Goal: Task Accomplishment & Management: Complete application form

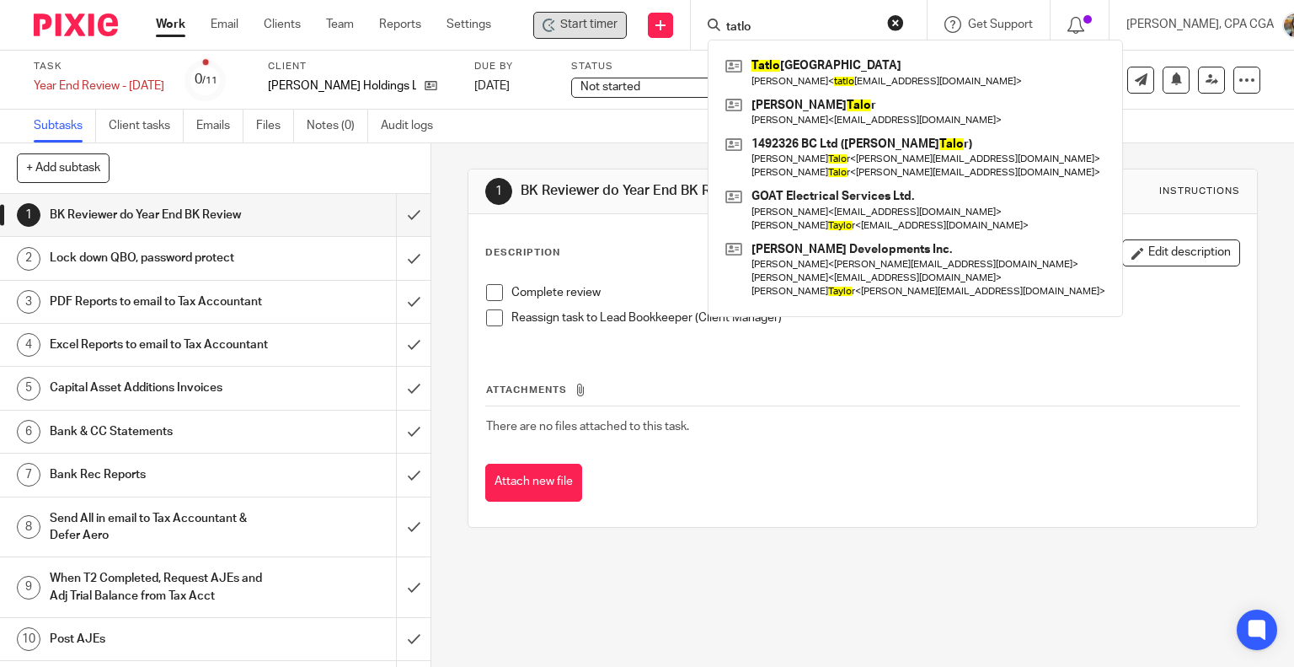
click at [566, 27] on span "Start timer" at bounding box center [588, 25] width 57 height 18
click at [688, 431] on td "There are no files attached to this task." at bounding box center [863, 426] width 756 height 40
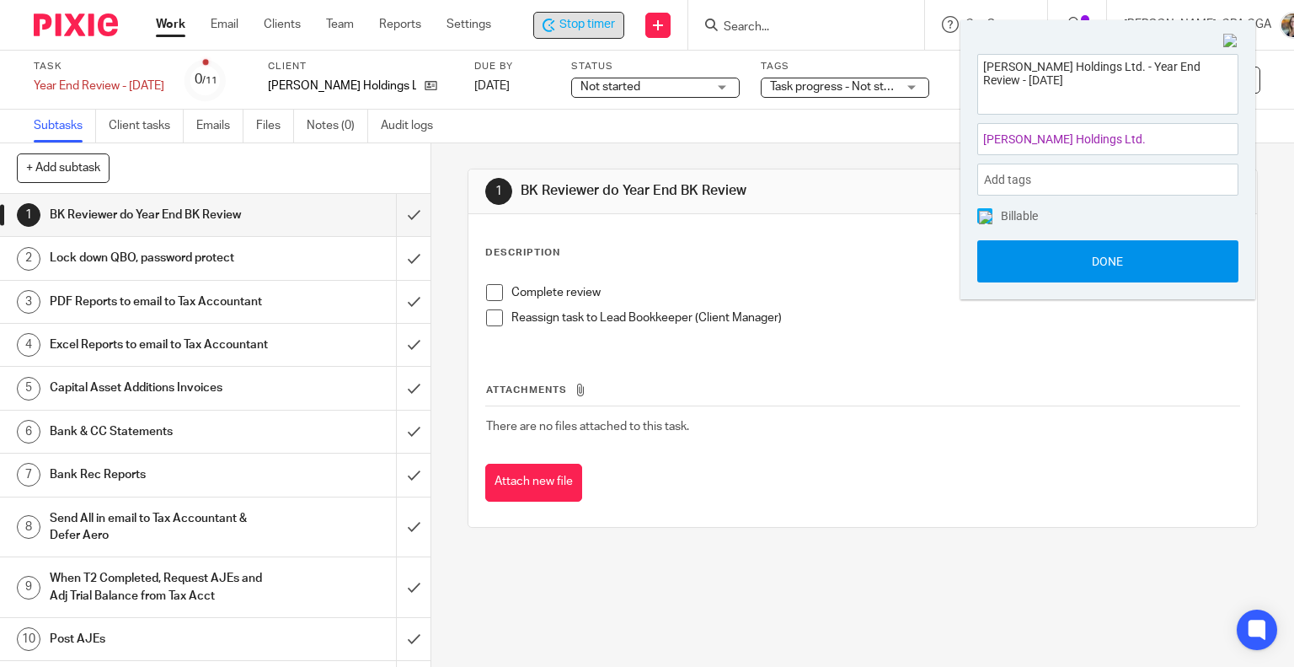
click at [1170, 268] on button "Done" at bounding box center [1108, 261] width 261 height 42
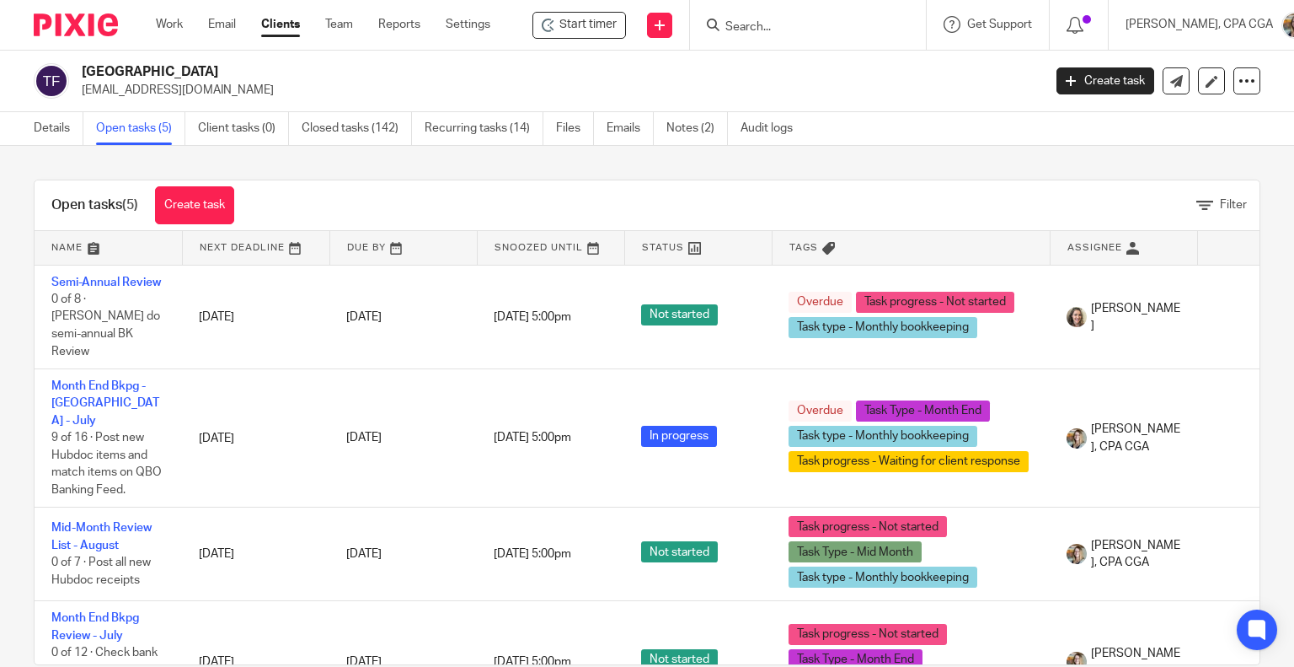
scroll to position [31, 0]
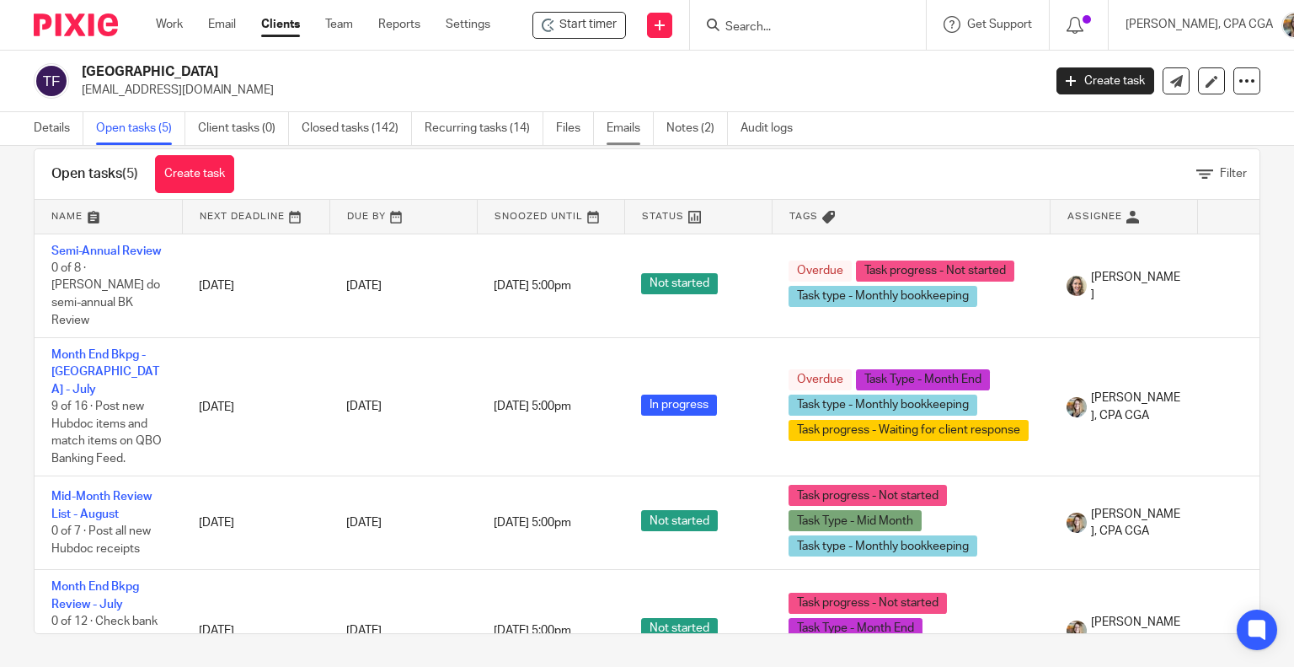
click at [628, 131] on link "Emails" at bounding box center [630, 128] width 47 height 33
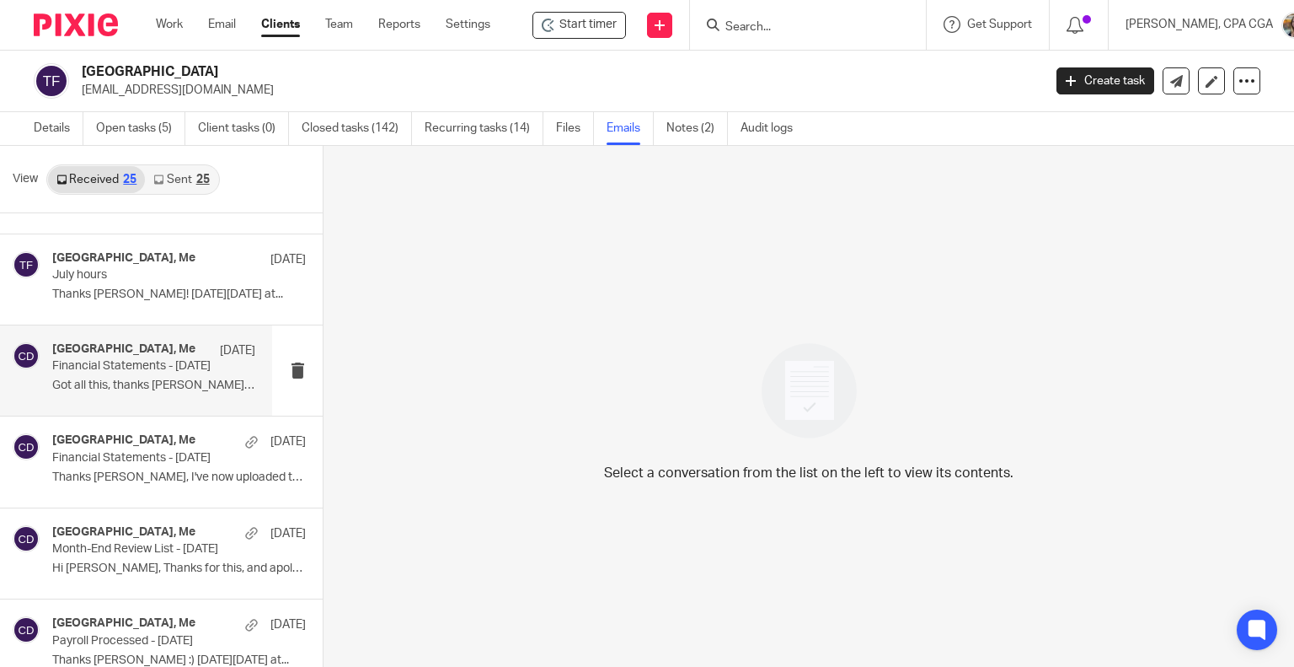
scroll to position [169, 0]
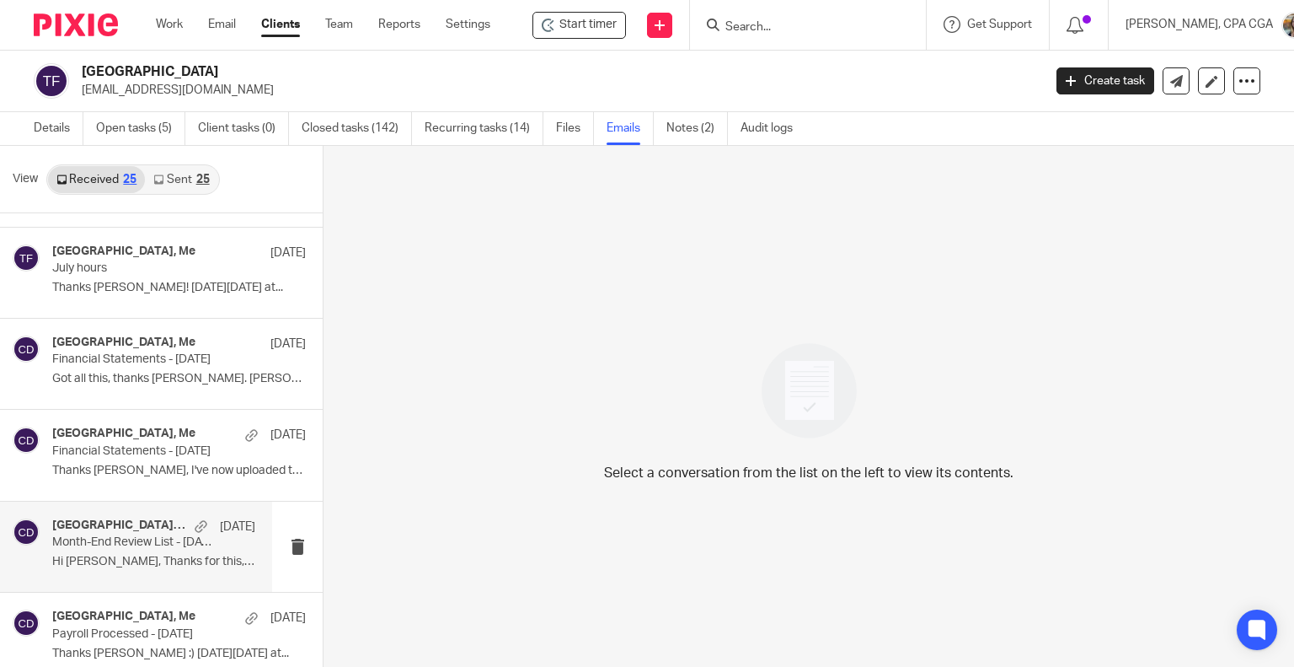
click at [131, 549] on p "Month-End Review List - [DATE]" at bounding box center [133, 542] width 163 height 14
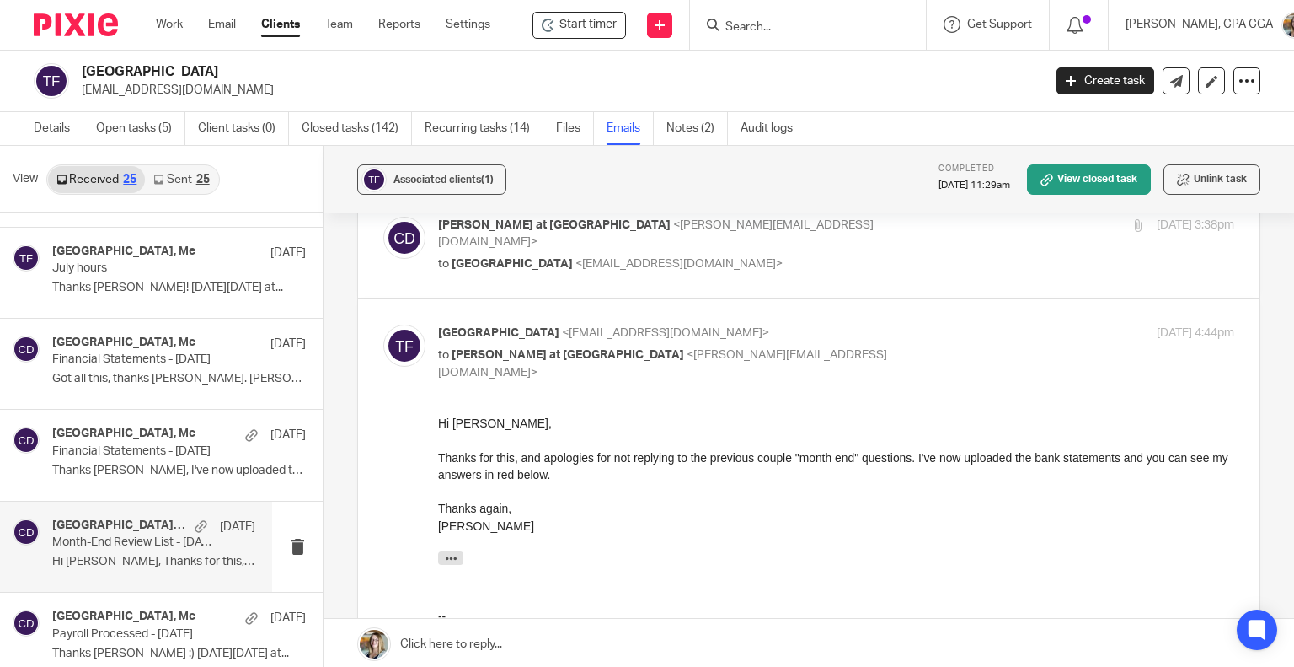
scroll to position [253, 0]
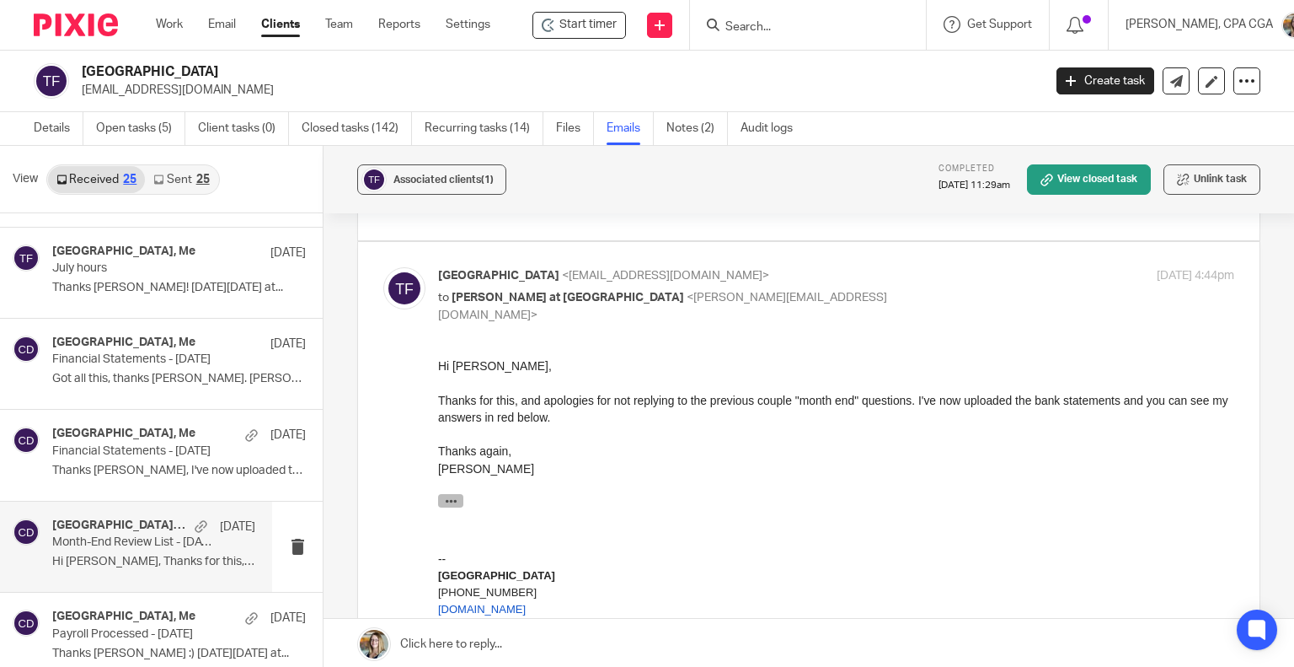
click at [451, 501] on icon "button" at bounding box center [451, 501] width 13 height 13
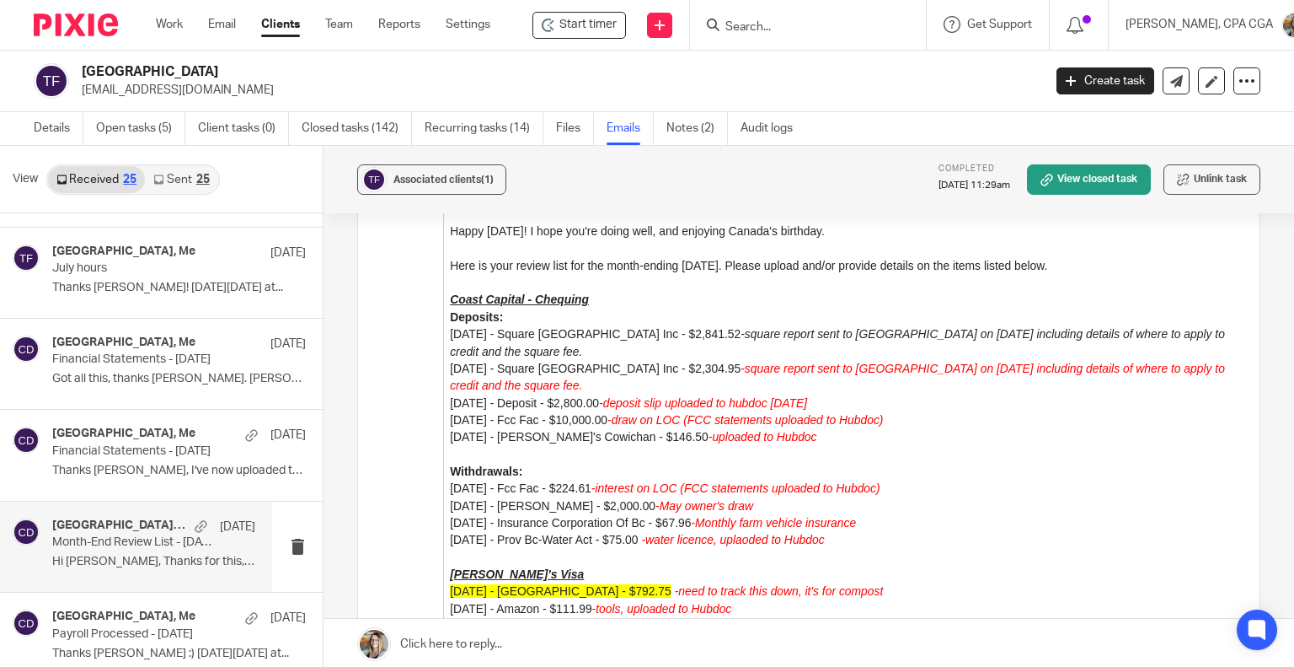
scroll to position [590, 0]
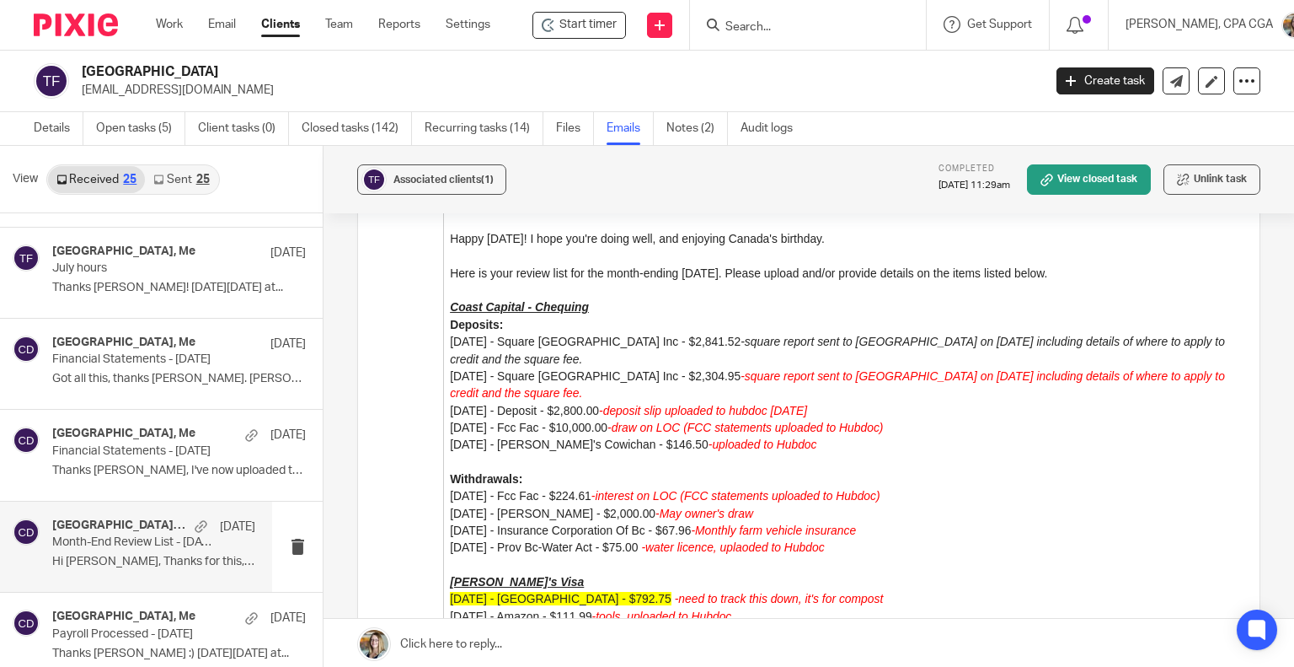
click at [181, 173] on link "Sent 25" at bounding box center [181, 179] width 72 height 27
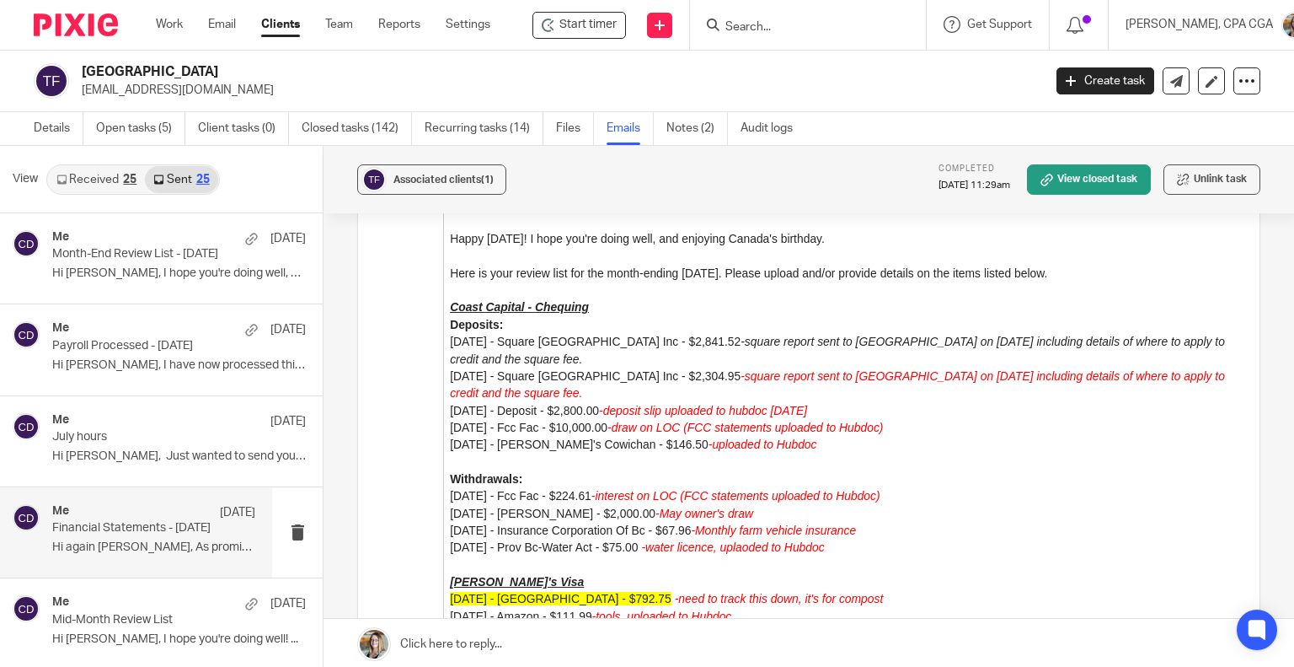
scroll to position [0, 0]
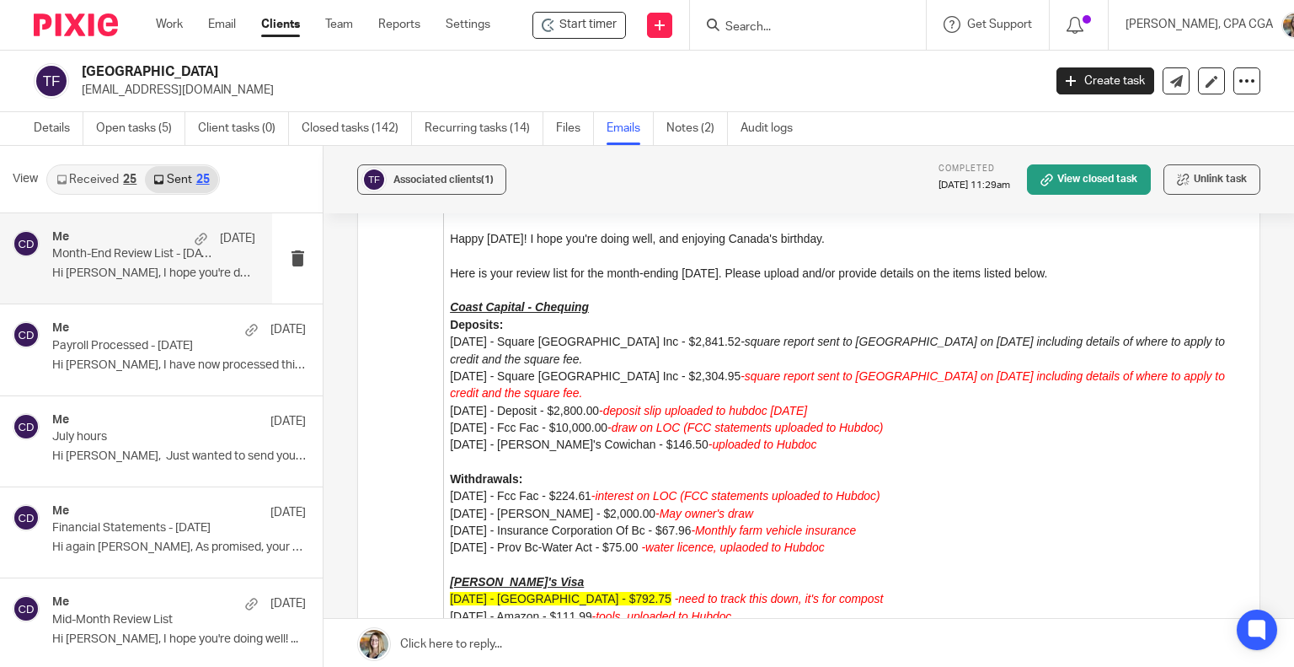
click at [175, 259] on p "Month-End Review List - July 2025" at bounding box center [133, 254] width 163 height 14
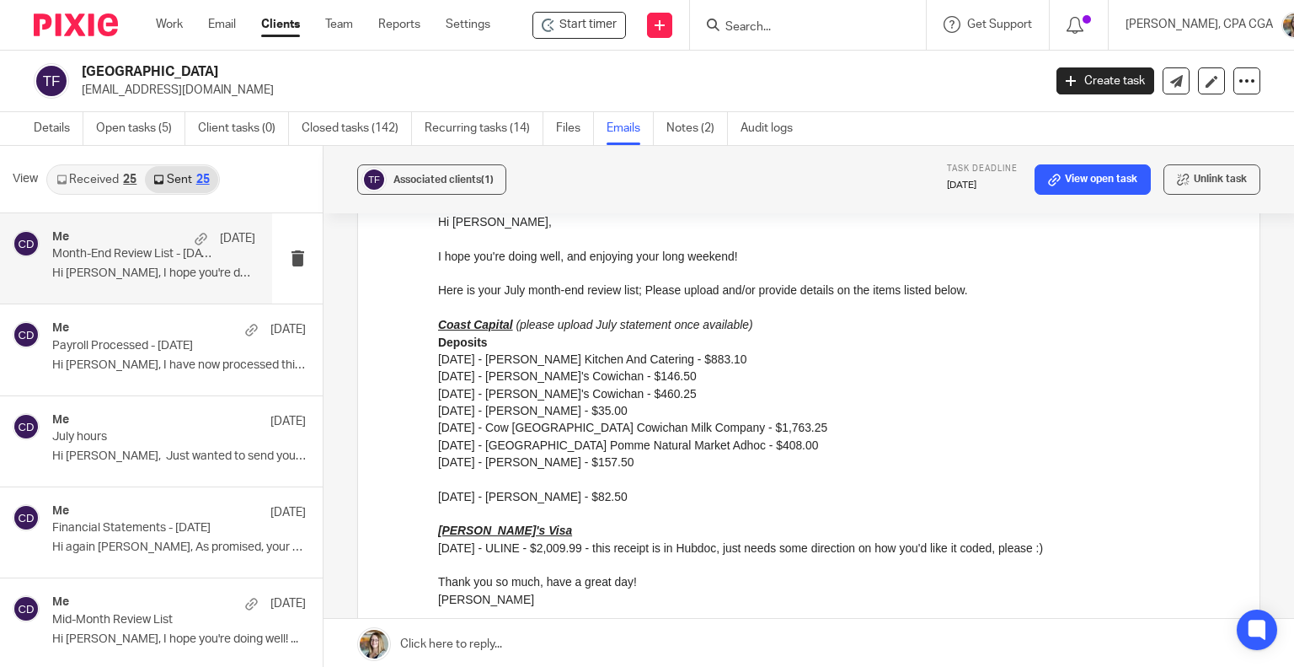
scroll to position [174, 0]
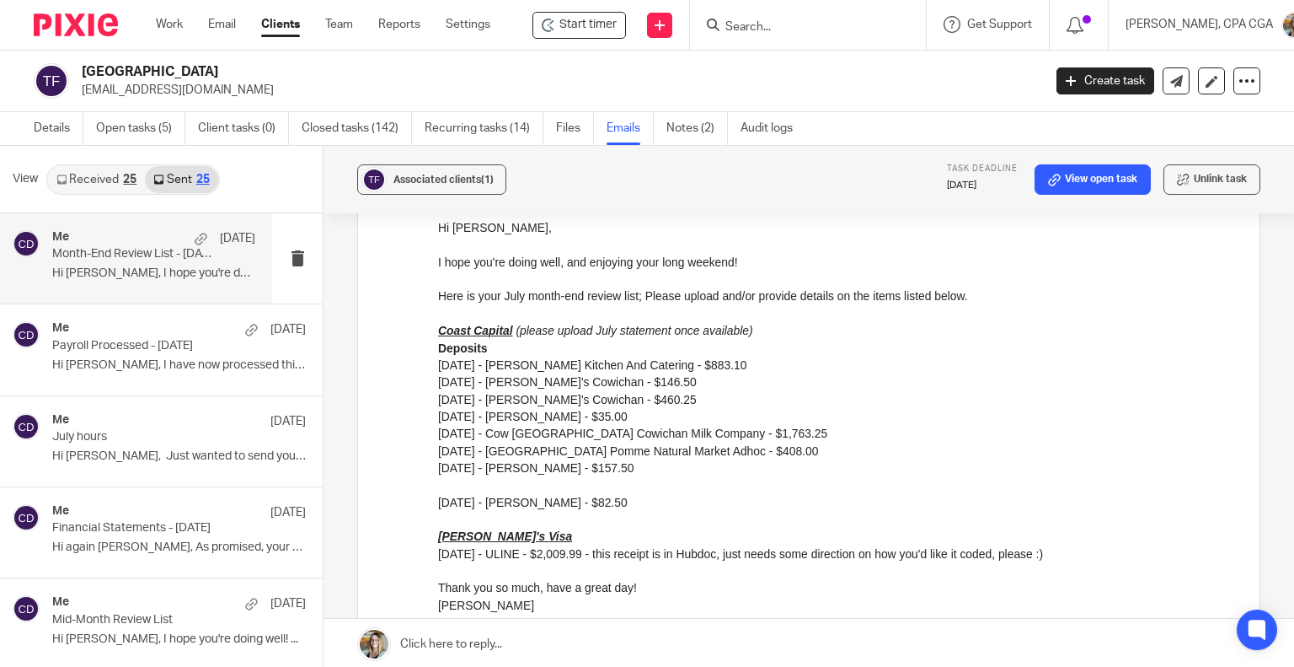
drag, startPoint x: 610, startPoint y: 552, endPoint x: 1064, endPoint y: 559, distance: 454.3
click at [1064, 559] on p "07/17/2025 - ULINE - $2,009.99 - this receipt is in Hubdoc, just needs some dir…" at bounding box center [836, 552] width 796 height 17
copy p "this receipt is in Hubdoc, just needs some direction on how you'd like it coded…"
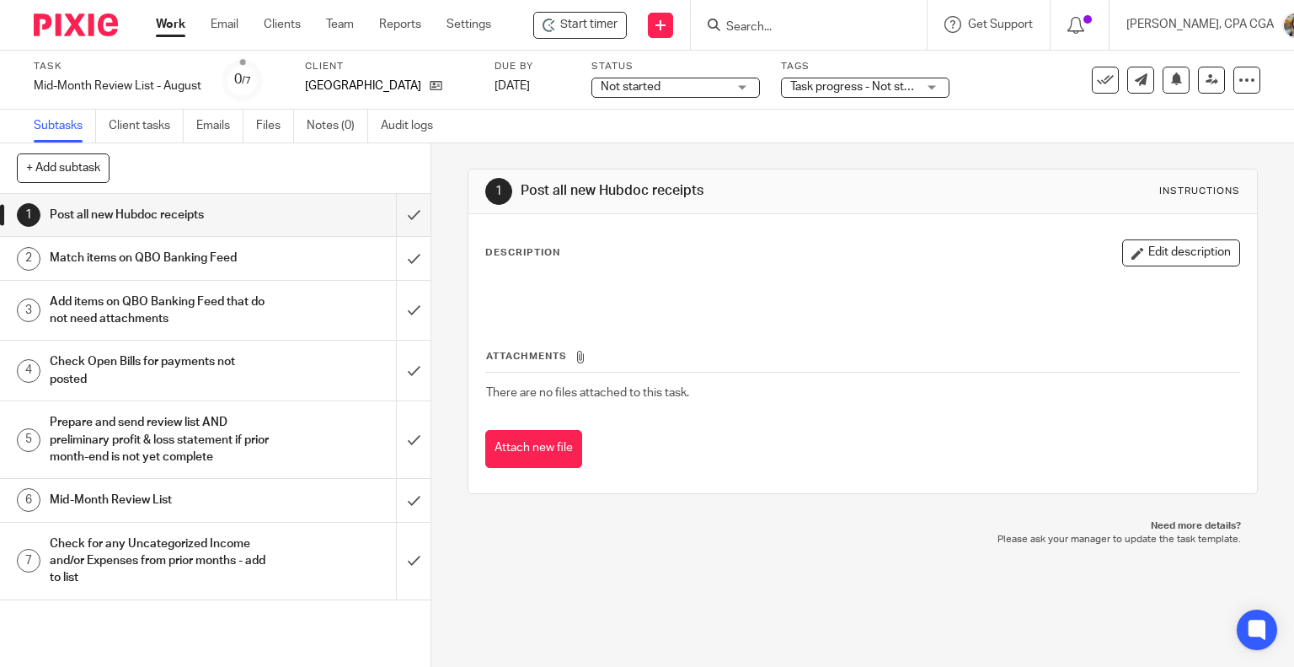
click at [163, 499] on h1 "Mid-Month Review List" at bounding box center [160, 499] width 220 height 25
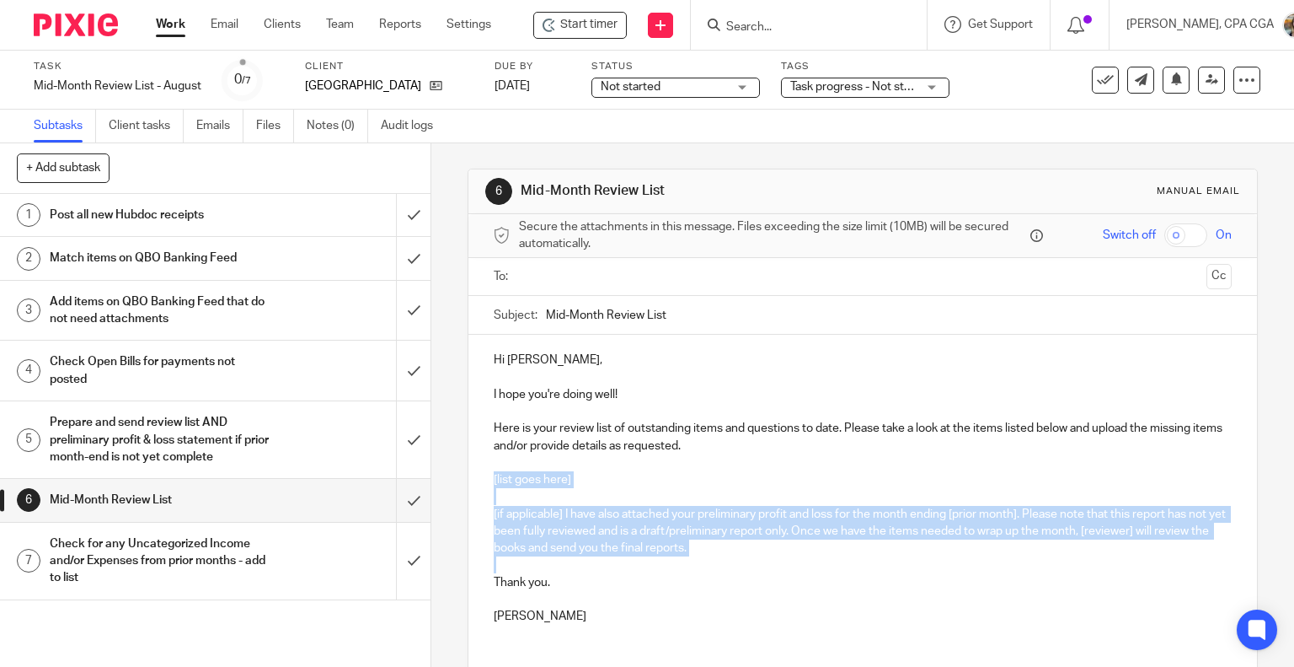
drag, startPoint x: 486, startPoint y: 474, endPoint x: 821, endPoint y: 562, distance: 345.9
click at [821, 562] on div "Hi [PERSON_NAME], I hope you're doing well! Here is your review list of outstan…" at bounding box center [864, 486] width 790 height 303
click at [797, 527] on p "[if applicable] I have also attached your preliminary profit and loss for the m…" at bounding box center [863, 531] width 739 height 51
drag, startPoint x: 752, startPoint y: 549, endPoint x: 485, endPoint y: 480, distance: 274.9
click at [485, 480] on div "Hi [PERSON_NAME], I hope you're doing well! Here is your review list of outstan…" at bounding box center [864, 486] width 790 height 303
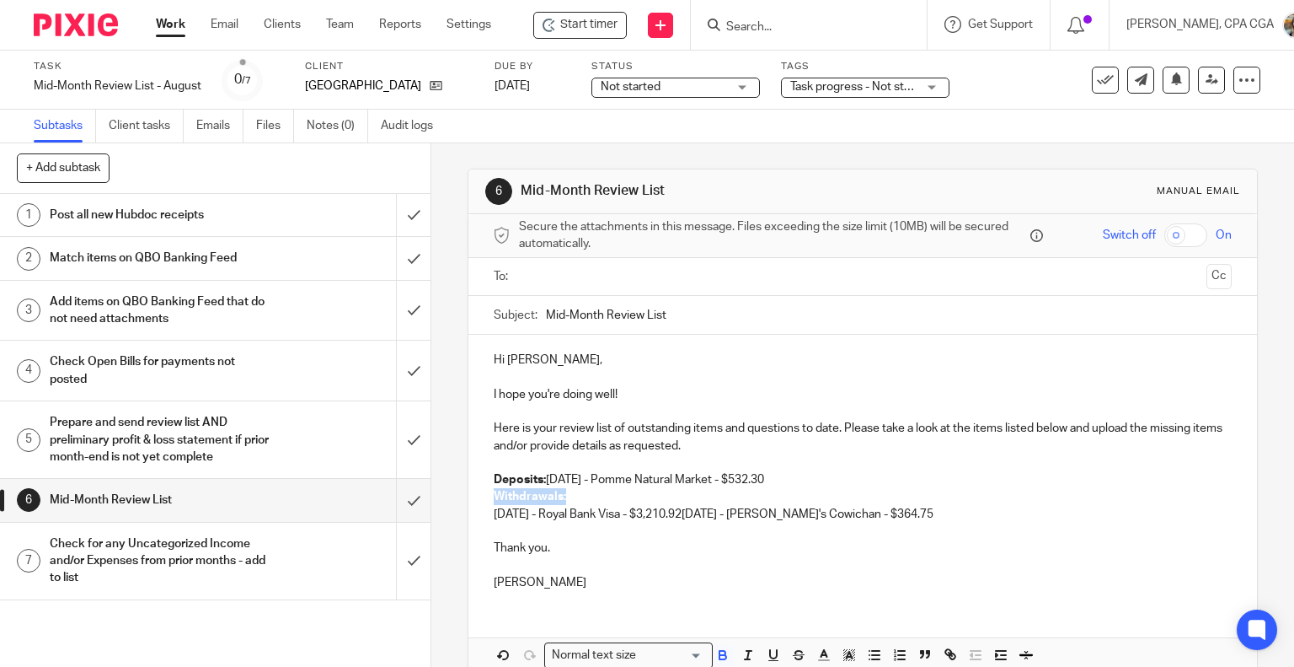
drag, startPoint x: 575, startPoint y: 492, endPoint x: 470, endPoint y: 492, distance: 104.5
click at [470, 492] on div "Hi [PERSON_NAME], I hope you're doing well! Here is your review list of outstan…" at bounding box center [864, 469] width 790 height 269
drag, startPoint x: 709, startPoint y: 510, endPoint x: 463, endPoint y: 512, distance: 246.1
click at [469, 512] on div "Hi Niki, I hope you're doing well! Here is your review list of outstanding item…" at bounding box center [864, 469] width 790 height 269
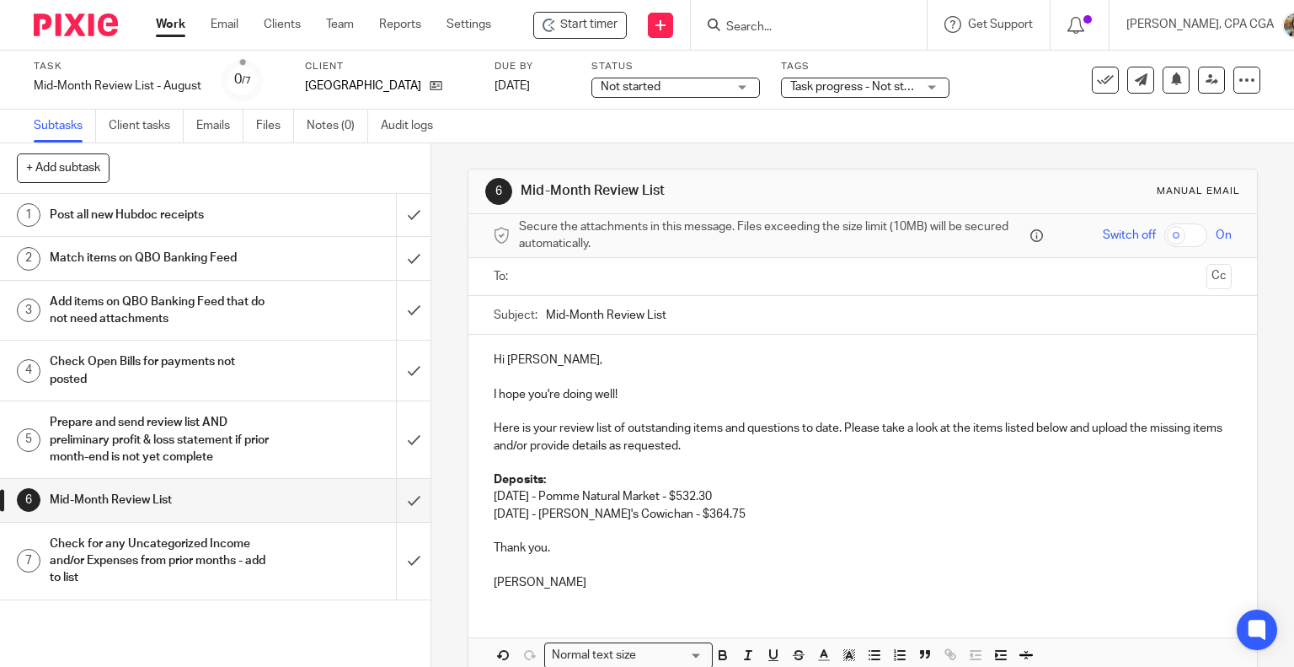
click at [775, 533] on p at bounding box center [863, 531] width 739 height 17
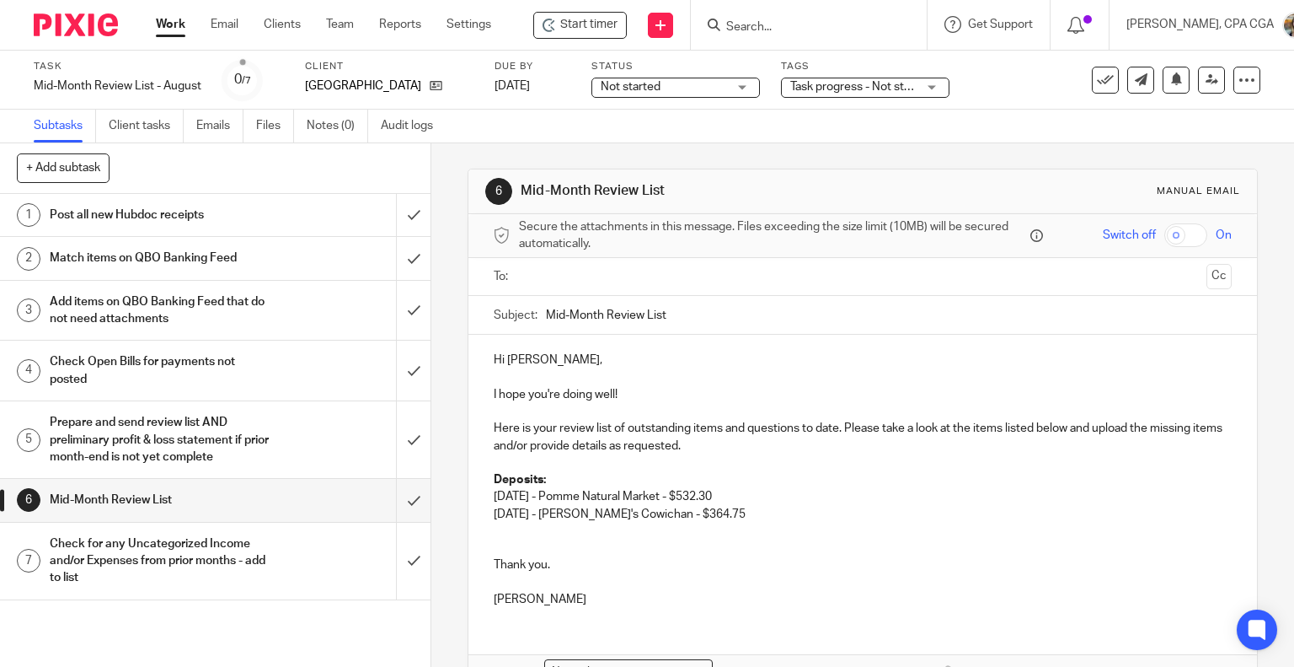
click at [501, 478] on strong "Deposits:" at bounding box center [520, 480] width 52 height 12
click at [566, 478] on strong "Coast Capital - Deposits:" at bounding box center [562, 480] width 137 height 12
click at [574, 478] on strong "Coast Capital - Deposits:" at bounding box center [562, 480] width 137 height 12
drag, startPoint x: 712, startPoint y: 476, endPoint x: 630, endPoint y: 482, distance: 82.8
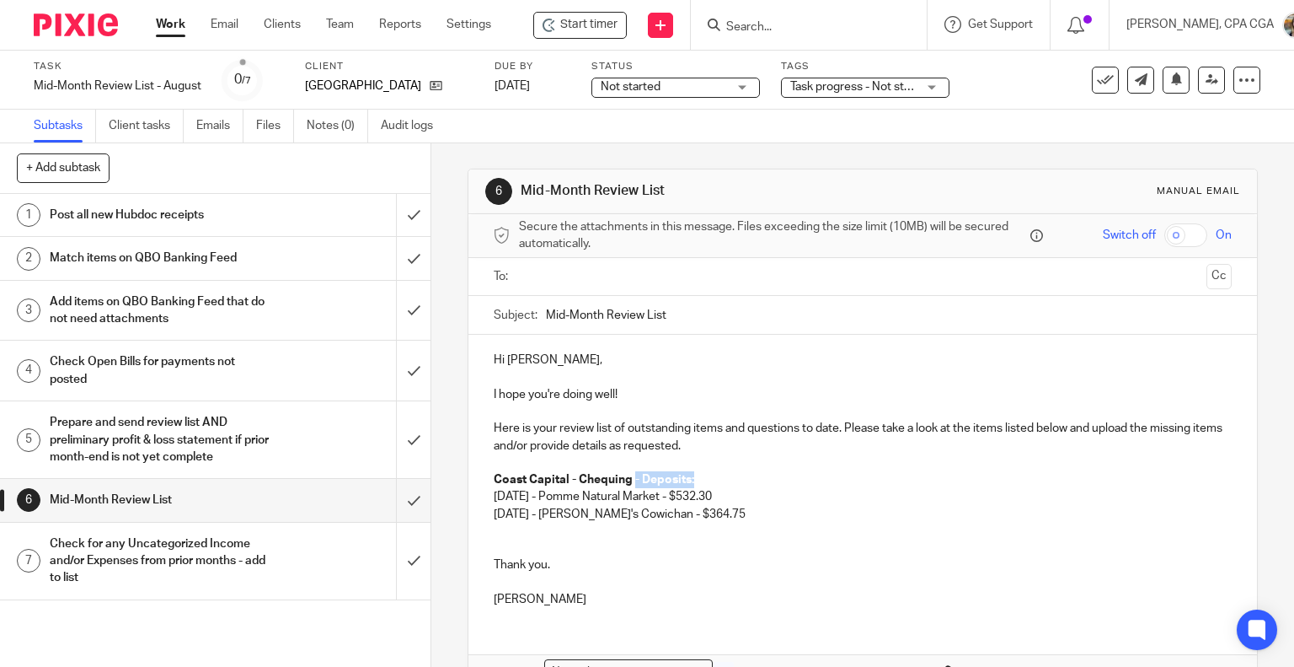
click at [630, 482] on p "Coast Capital - Chequing - Deposits: 08/15/2025 - Pomme Natural Market - $532.3…" at bounding box center [863, 496] width 739 height 51
click at [520, 545] on p at bounding box center [863, 547] width 739 height 17
click at [494, 552] on p at bounding box center [863, 547] width 739 height 17
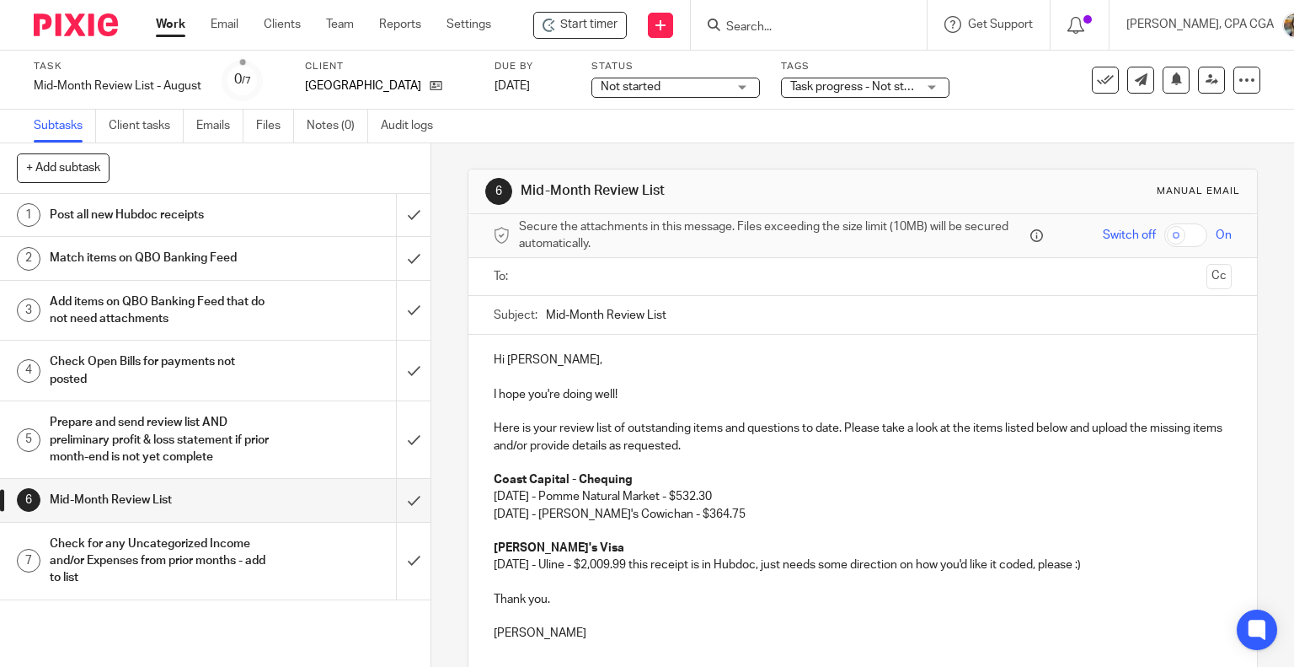
drag, startPoint x: 651, startPoint y: 563, endPoint x: 752, endPoint y: 542, distance: 102.5
click at [653, 563] on p "07/19/2025 - Uline - $2,009.99 this receipt is in Hubdoc, just needs some direc…" at bounding box center [863, 564] width 739 height 17
click at [1132, 561] on p "07/19/2025 - Uline - $2,009.99 - this receipt is in Hubdoc, just needs some dir…" at bounding box center [863, 564] width 739 height 17
click at [636, 394] on p "I hope you're doing well!" at bounding box center [863, 394] width 739 height 17
click at [531, 614] on p at bounding box center [863, 616] width 739 height 17
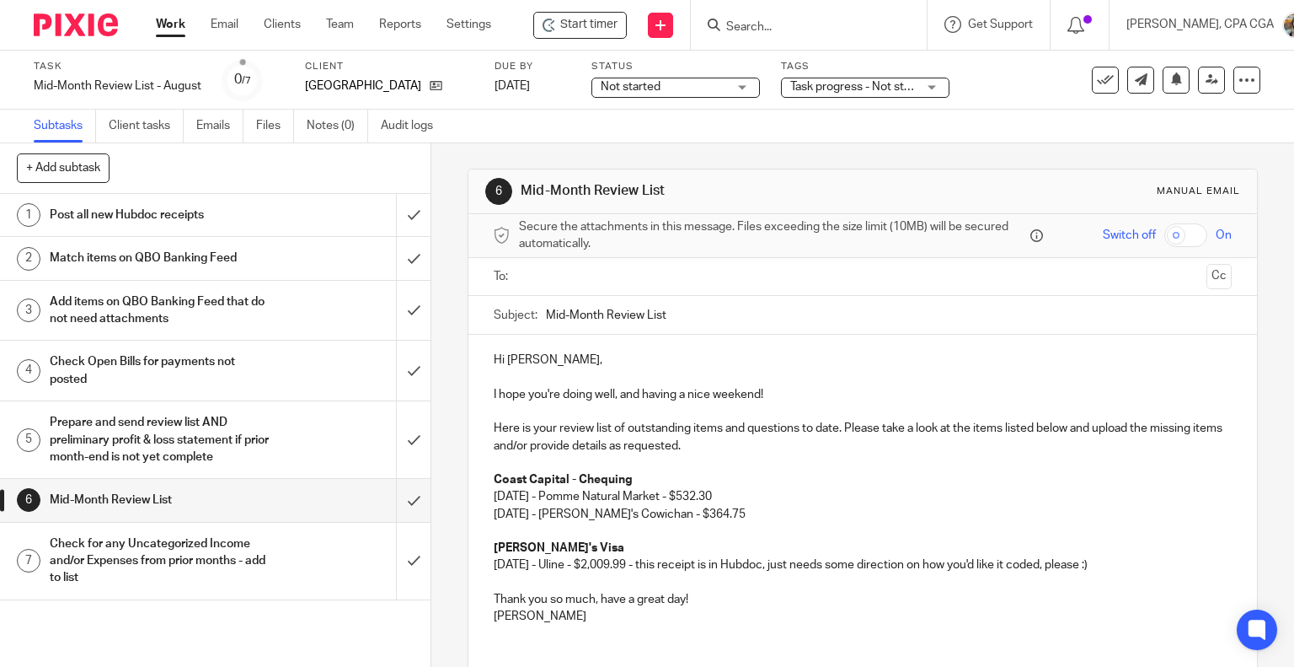
drag, startPoint x: 614, startPoint y: 476, endPoint x: 475, endPoint y: 476, distance: 138.2
click at [475, 476] on div "Hi Niki, I hope you're doing well, and having a nice weekend! Here is your revi…" at bounding box center [864, 486] width 790 height 303
copy strong "Coast Capital - Chequing"
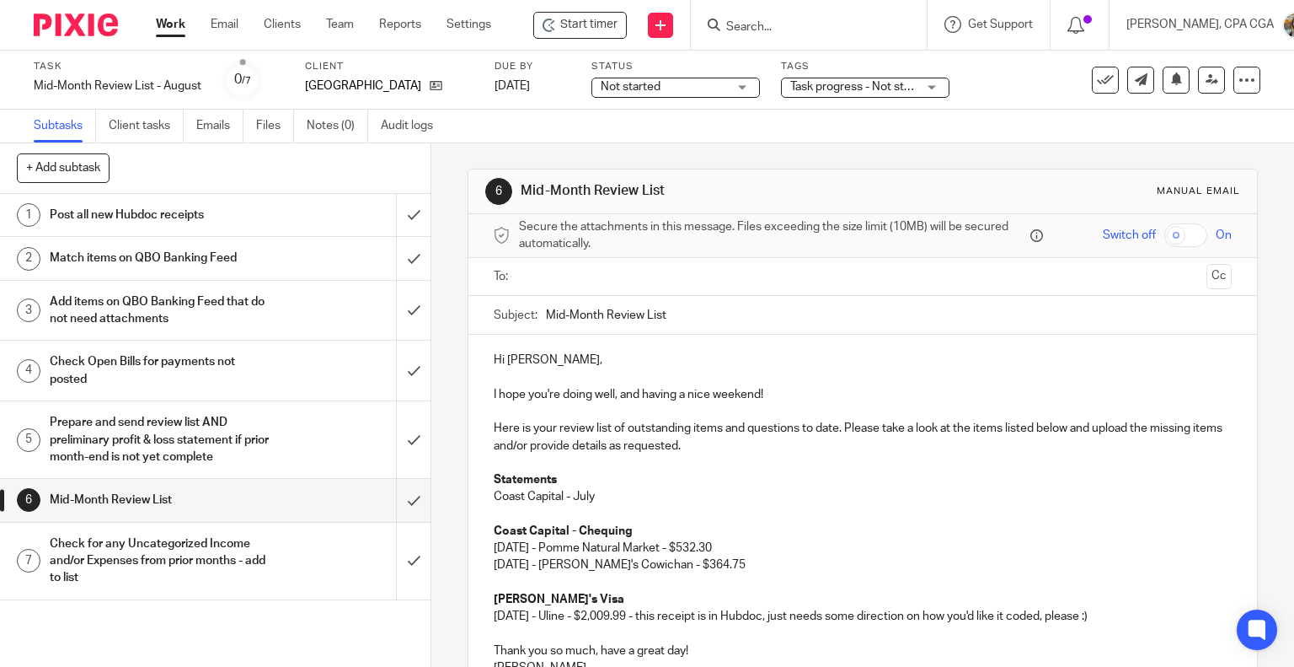
click at [576, 280] on input "text" at bounding box center [862, 276] width 675 height 19
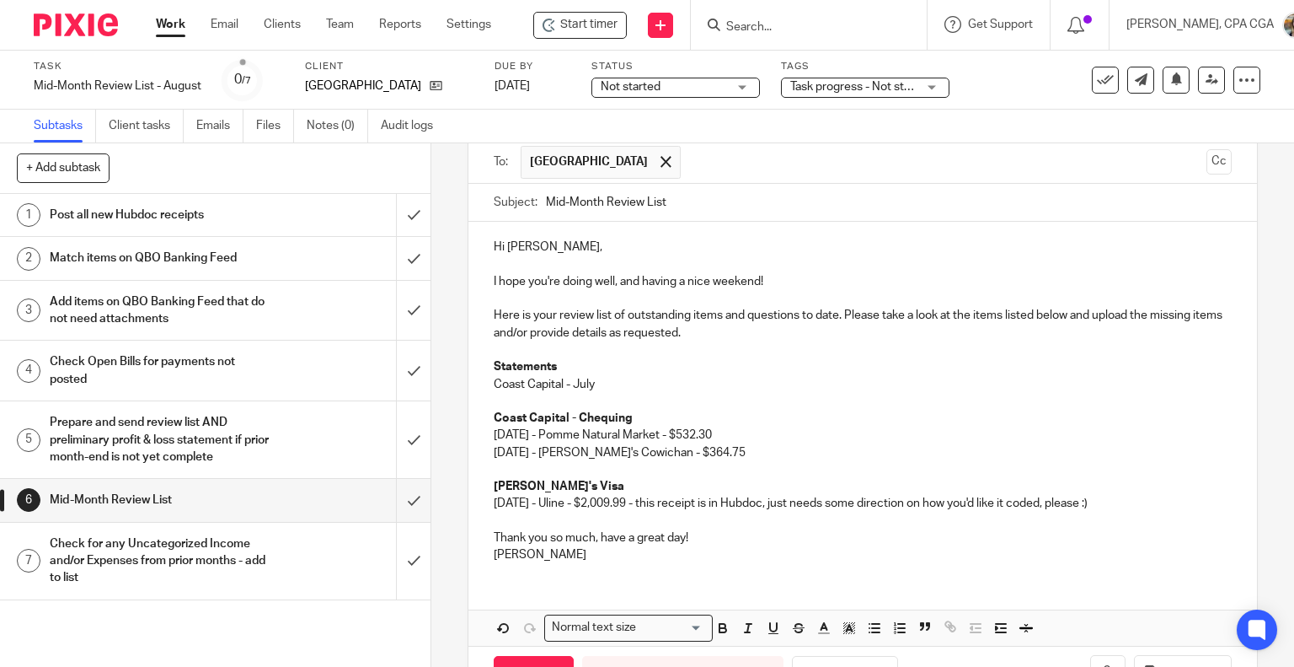
scroll to position [169, 0]
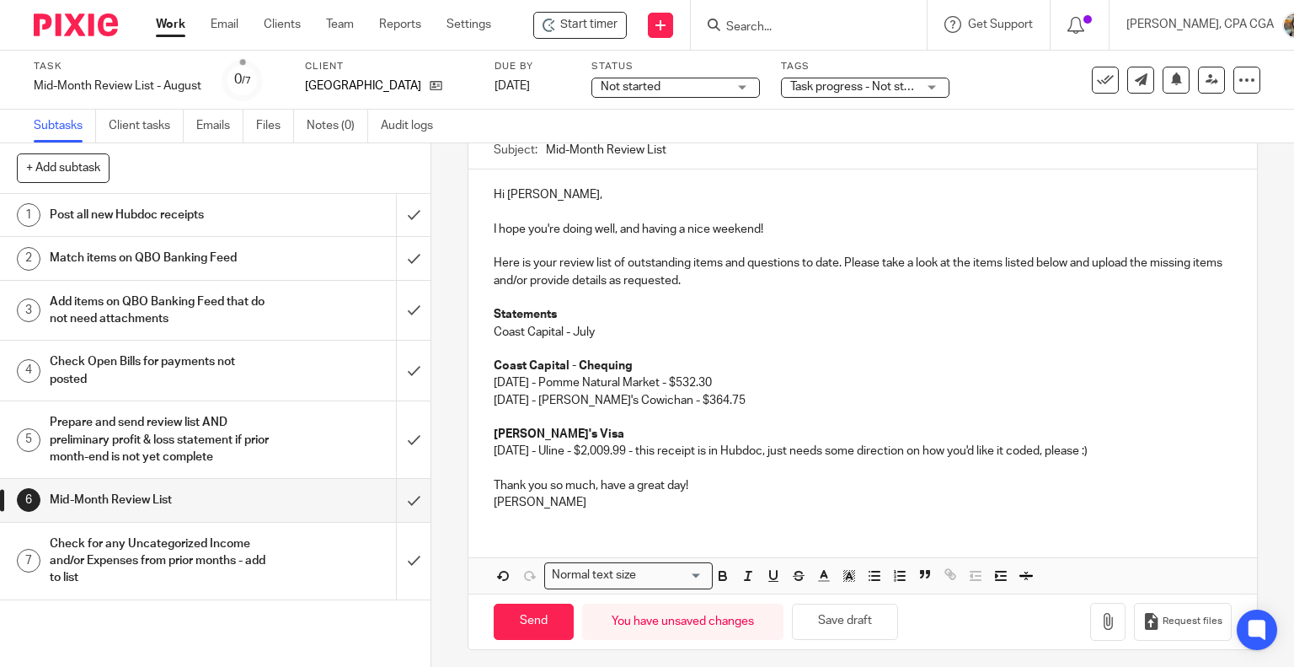
click at [612, 328] on p "Coast Capital - July" at bounding box center [863, 332] width 739 height 17
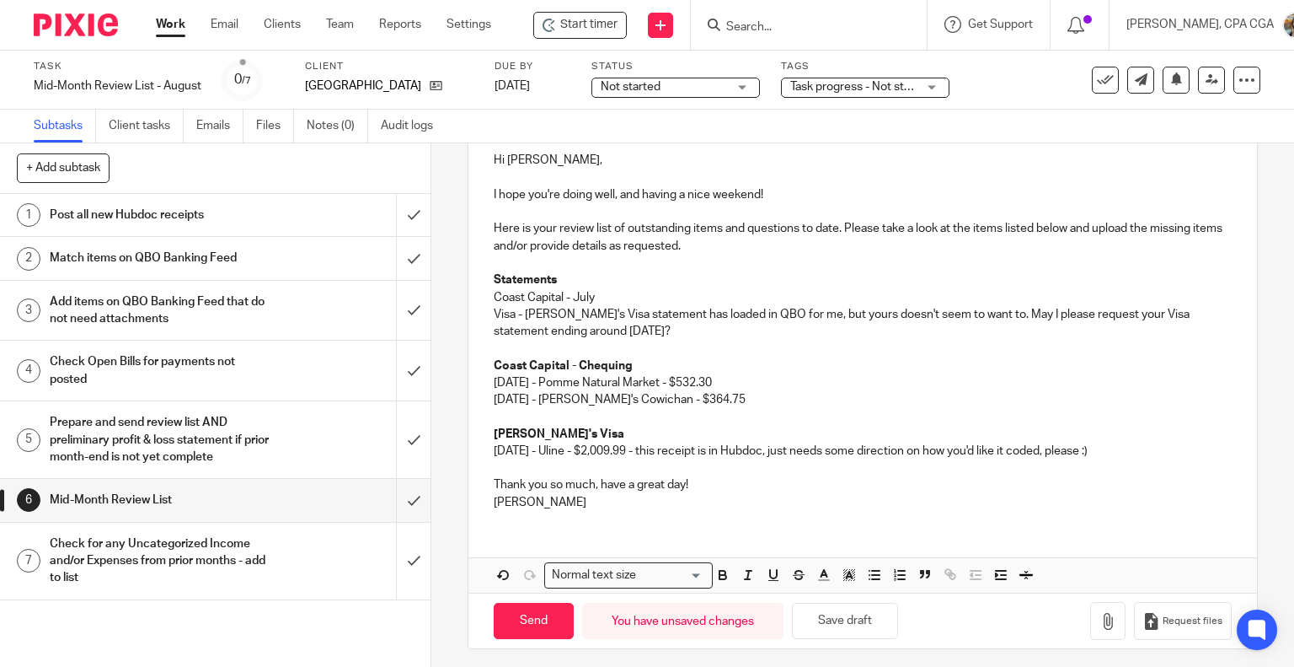
scroll to position [208, 0]
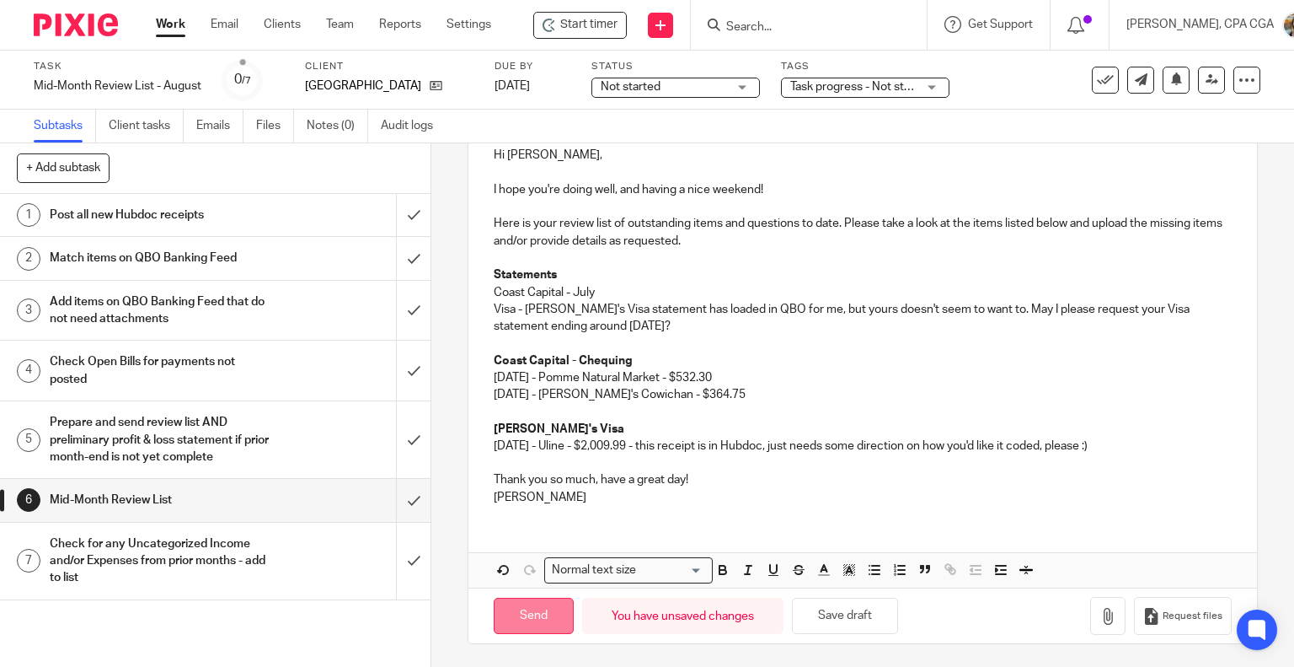
click at [540, 626] on input "Send" at bounding box center [534, 616] width 80 height 36
type input "Sent"
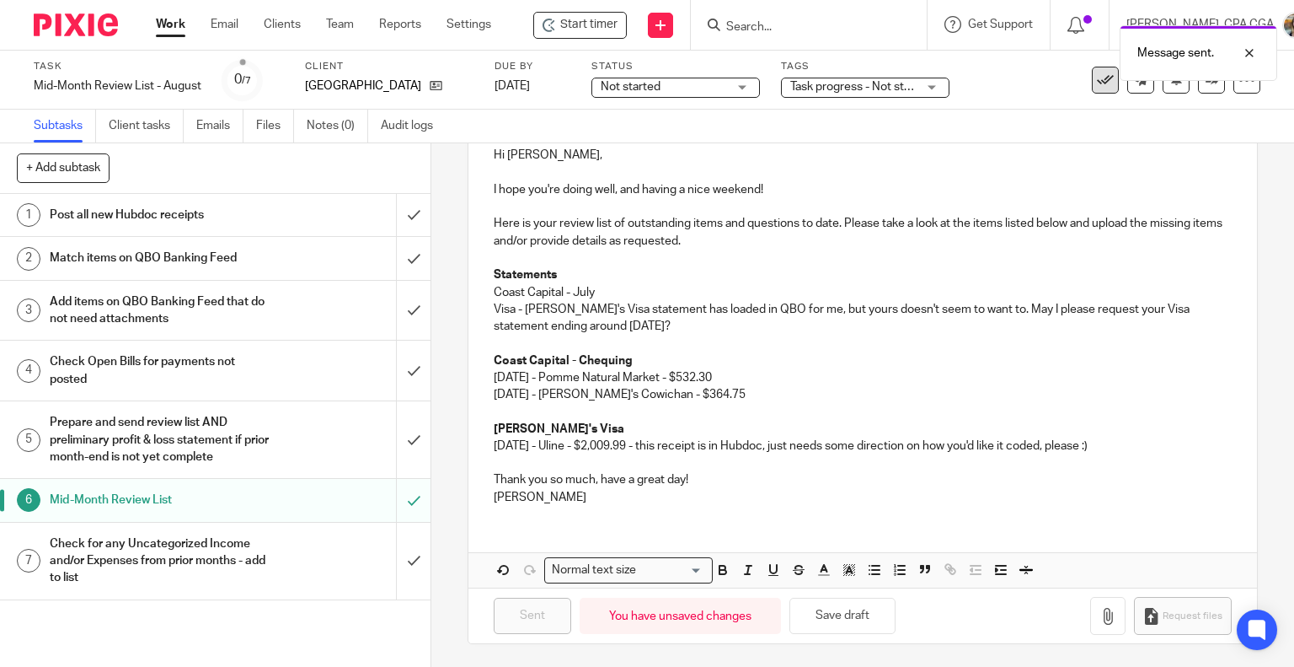
click at [1097, 83] on icon at bounding box center [1105, 80] width 17 height 17
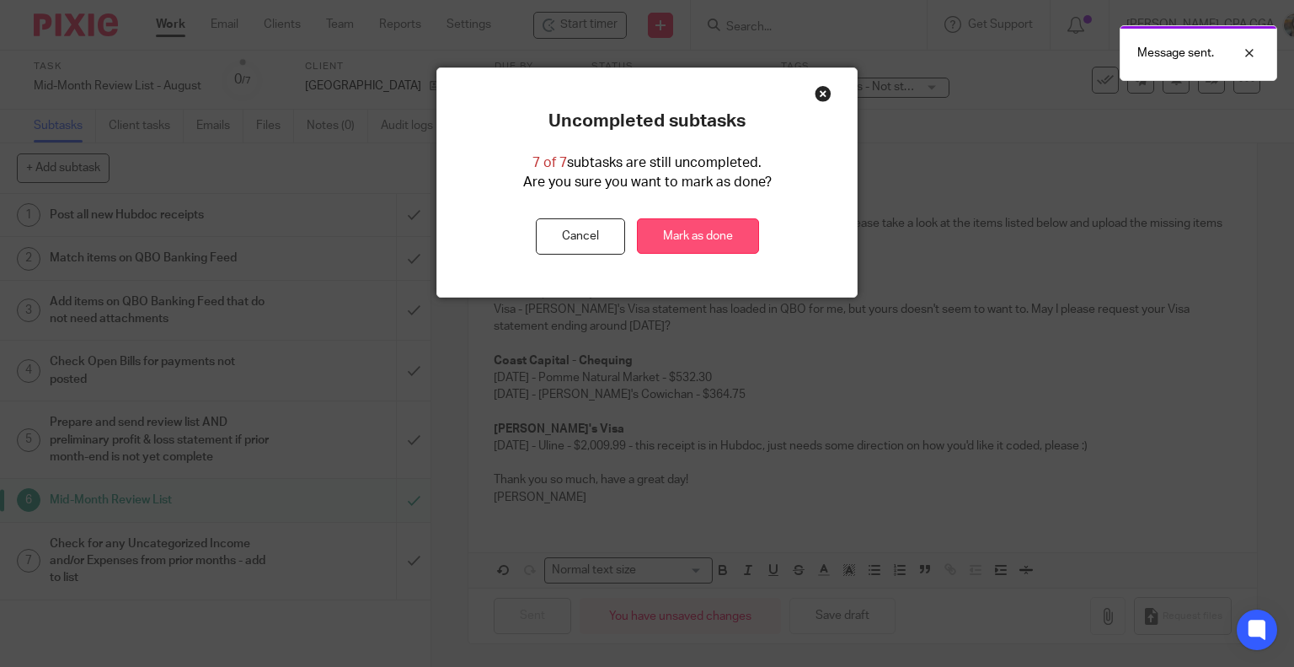
click at [693, 241] on link "Mark as done" at bounding box center [698, 236] width 122 height 36
